Goal: Information Seeking & Learning: Learn about a topic

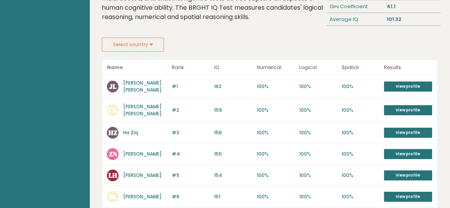
scroll to position [99, 0]
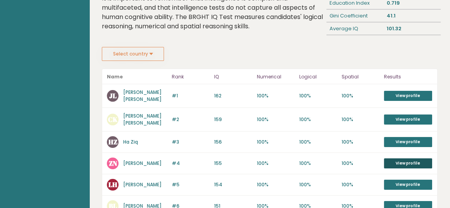
click at [415, 158] on link "View profile" at bounding box center [408, 163] width 48 height 10
click at [398, 137] on link "View profile" at bounding box center [408, 142] width 48 height 10
click at [398, 115] on link "View profile" at bounding box center [408, 120] width 48 height 10
click at [404, 92] on link "View profile" at bounding box center [408, 96] width 48 height 10
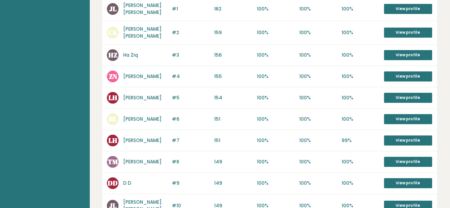
scroll to position [176, 0]
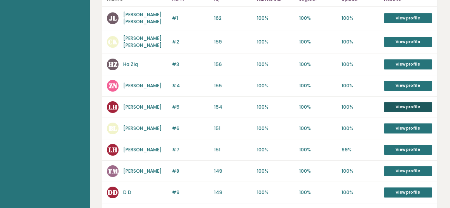
click at [399, 102] on link "View profile" at bounding box center [408, 107] width 48 height 10
click at [401, 145] on link "View profile" at bounding box center [408, 150] width 48 height 10
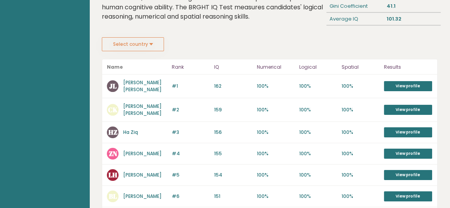
scroll to position [99, 0]
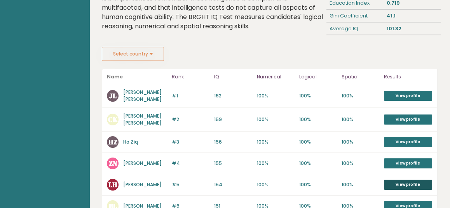
click at [404, 180] on link "View profile" at bounding box center [408, 185] width 48 height 10
click at [398, 91] on link "View profile" at bounding box center [408, 96] width 48 height 10
click at [400, 115] on link "View profile" at bounding box center [408, 120] width 48 height 10
click at [397, 137] on link "View profile" at bounding box center [408, 142] width 48 height 10
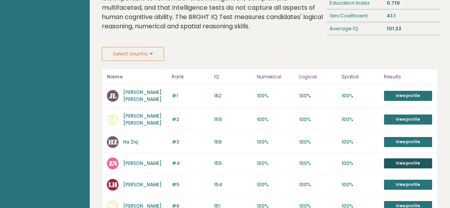
click at [413, 158] on link "View profile" at bounding box center [408, 163] width 48 height 10
